Goal: Task Accomplishment & Management: Manage account settings

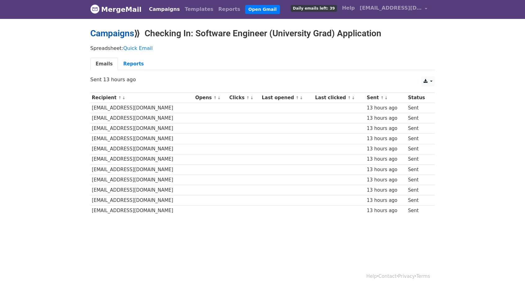
click at [113, 36] on link "Campaigns" at bounding box center [112, 33] width 44 height 10
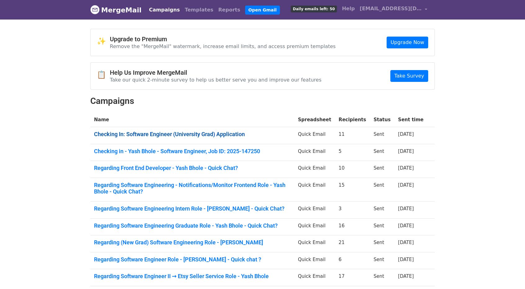
click at [161, 132] on link "Checking In: Software Engineer (University Grad) Application" at bounding box center [192, 134] width 196 height 7
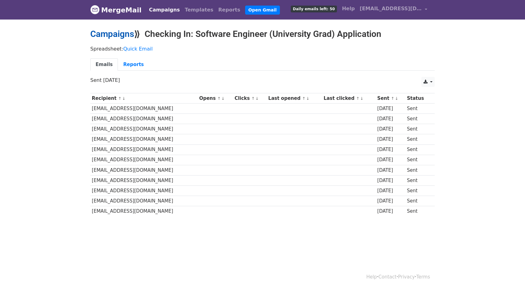
click at [101, 32] on link "Campaigns" at bounding box center [112, 34] width 44 height 10
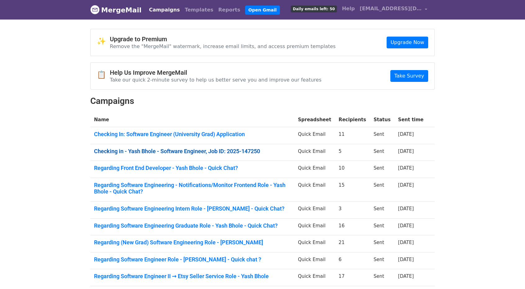
click at [165, 150] on link "Checking in - Yash Bhole - Software Engineer, Job ID: 2025-147250" at bounding box center [192, 151] width 196 height 7
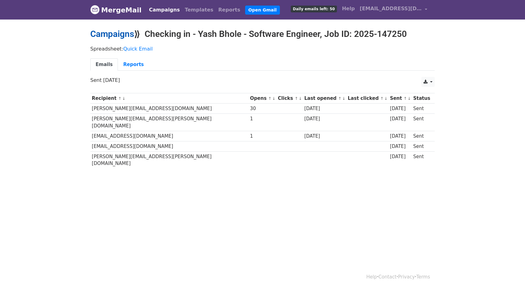
click at [100, 34] on link "Campaigns" at bounding box center [112, 34] width 44 height 10
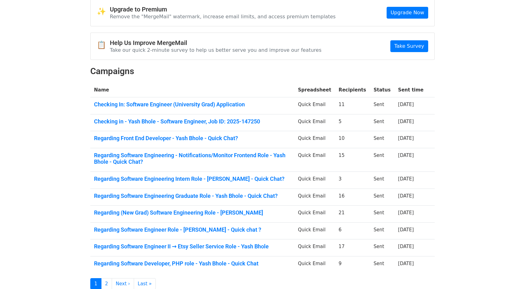
scroll to position [31, 0]
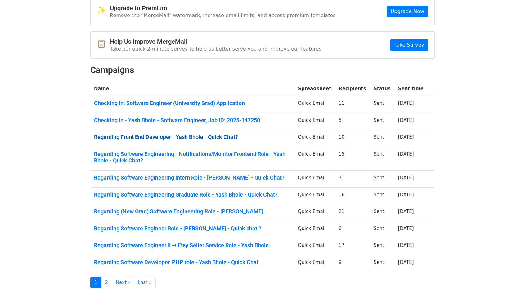
click at [175, 138] on link "Regarding Front End Developer - Yash Bhole - Quick Chat?" at bounding box center [192, 137] width 196 height 7
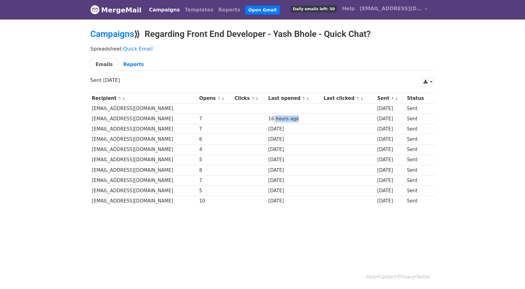
drag, startPoint x: 273, startPoint y: 118, endPoint x: 310, endPoint y: 119, distance: 37.2
click at [310, 119] on div "16 hours ago" at bounding box center [294, 118] width 52 height 7
click at [124, 66] on link "Reports" at bounding box center [133, 64] width 31 height 13
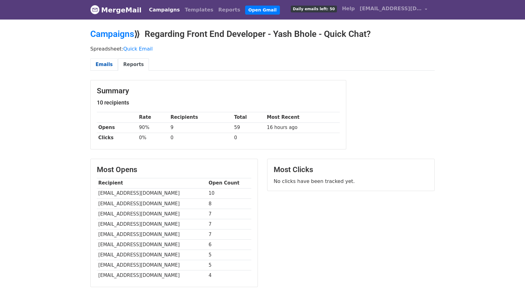
click at [113, 64] on link "Emails" at bounding box center [104, 64] width 28 height 13
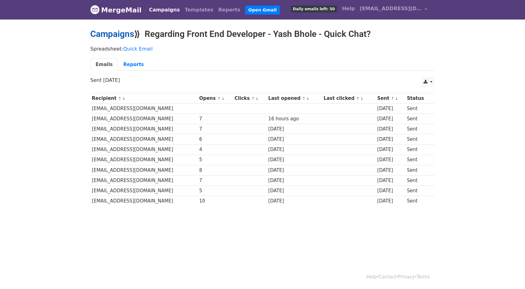
click at [110, 33] on link "Campaigns" at bounding box center [112, 34] width 44 height 10
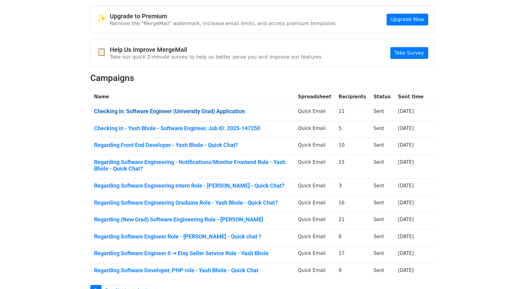
scroll to position [31, 0]
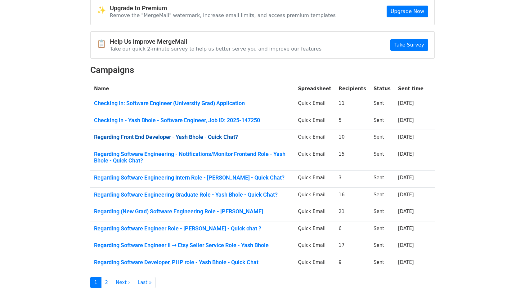
click at [179, 138] on link "Regarding Front End Developer - Yash Bhole - Quick Chat?" at bounding box center [192, 137] width 196 height 7
click at [160, 154] on link "Regarding Software Engineering - Notifications/Monitor Frontend Role - Yash Bho…" at bounding box center [192, 157] width 196 height 13
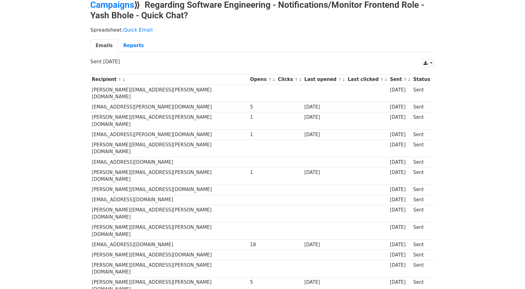
scroll to position [31, 0]
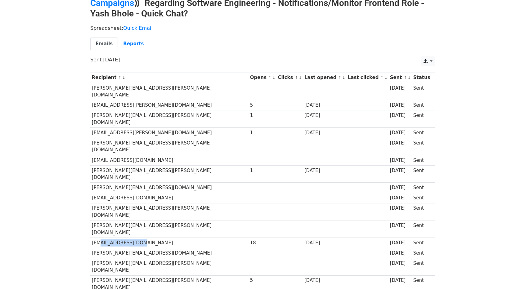
drag, startPoint x: 95, startPoint y: 200, endPoint x: 140, endPoint y: 197, distance: 44.7
click at [136, 237] on td "[EMAIL_ADDRESS][DOMAIN_NAME]" at bounding box center [169, 242] width 158 height 10
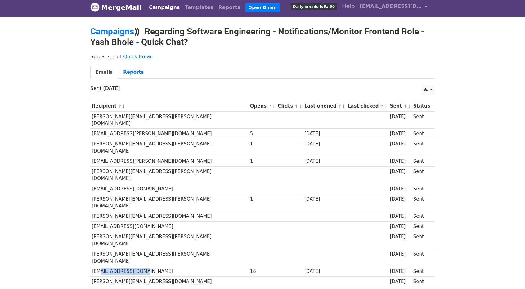
scroll to position [0, 0]
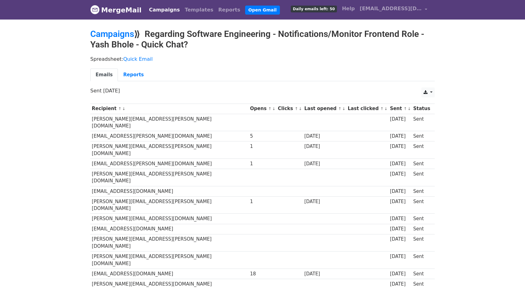
click at [106, 42] on h2 "Campaigns ⟫ Regarding Software Engineering - Notifications/Monitor Frontend Rol…" at bounding box center [262, 39] width 344 height 21
click at [111, 31] on link "Campaigns" at bounding box center [112, 34] width 44 height 10
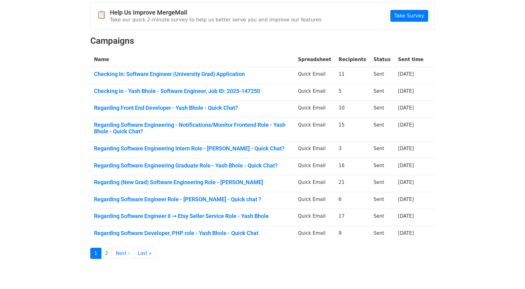
scroll to position [62, 0]
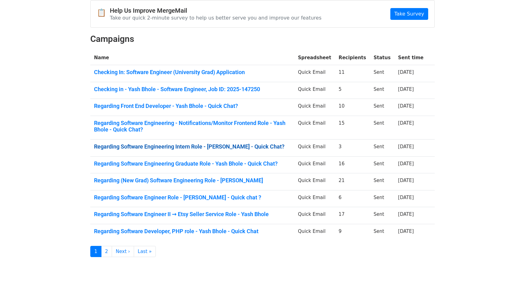
click at [190, 147] on link "Regarding Software Engineering Intern Role - Yash Bhole - Quick Chat?" at bounding box center [192, 146] width 196 height 7
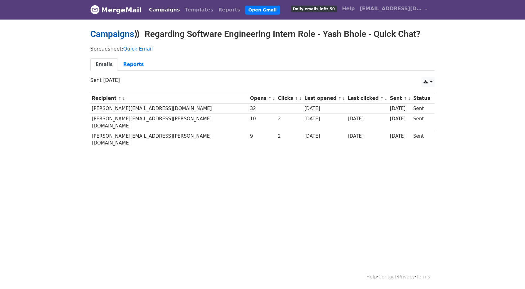
click at [105, 36] on link "Campaigns" at bounding box center [112, 34] width 44 height 10
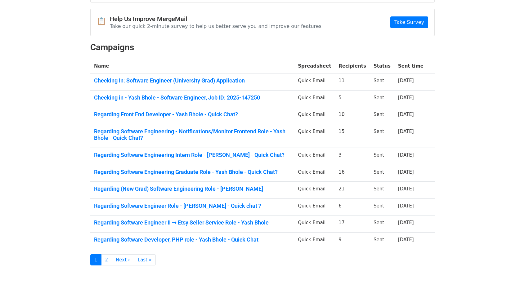
scroll to position [62, 0]
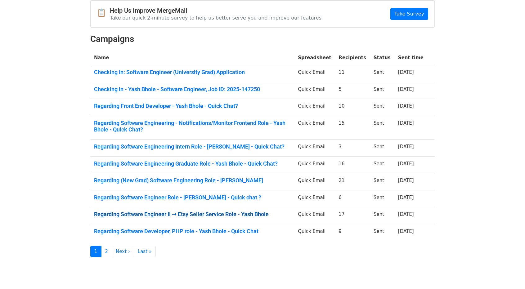
click at [180, 211] on link "Regarding Software Engineer II → Etsy Seller Service Role - Yash Bhole" at bounding box center [192, 214] width 196 height 7
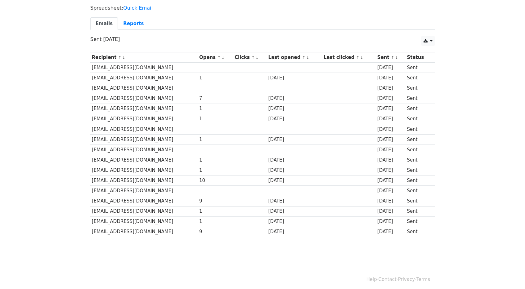
scroll to position [41, 0]
click at [129, 23] on link "Reports" at bounding box center [133, 23] width 31 height 13
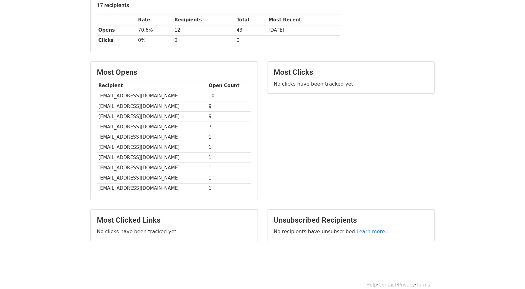
scroll to position [103, 0]
